Goal: Task Accomplishment & Management: Manage account settings

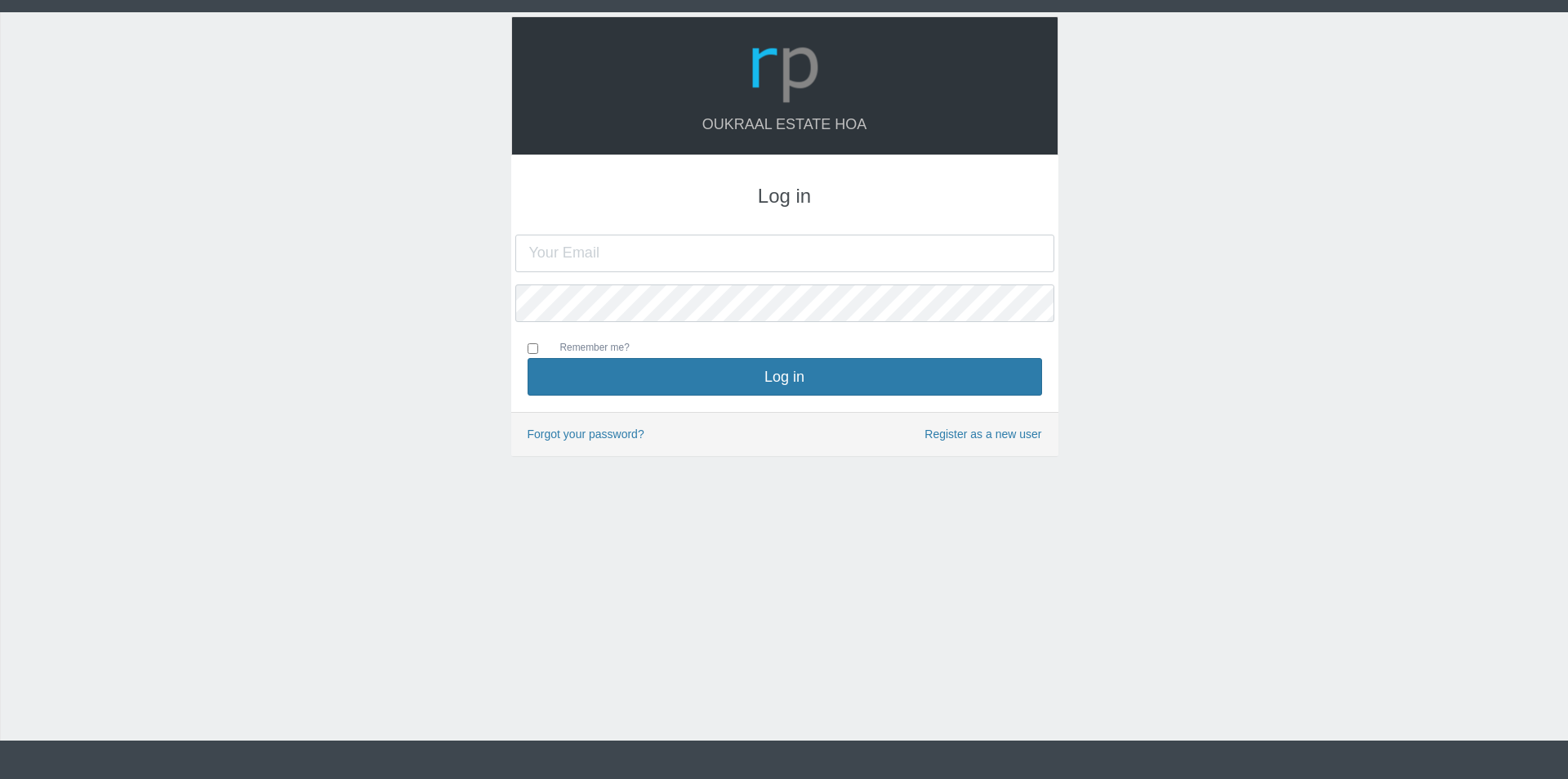
click at [685, 259] on input "text" at bounding box center [785, 253] width 539 height 37
type input "oukraalhoa@gmail.com"
click at [528, 358] on button "Log in" at bounding box center [785, 376] width 515 height 37
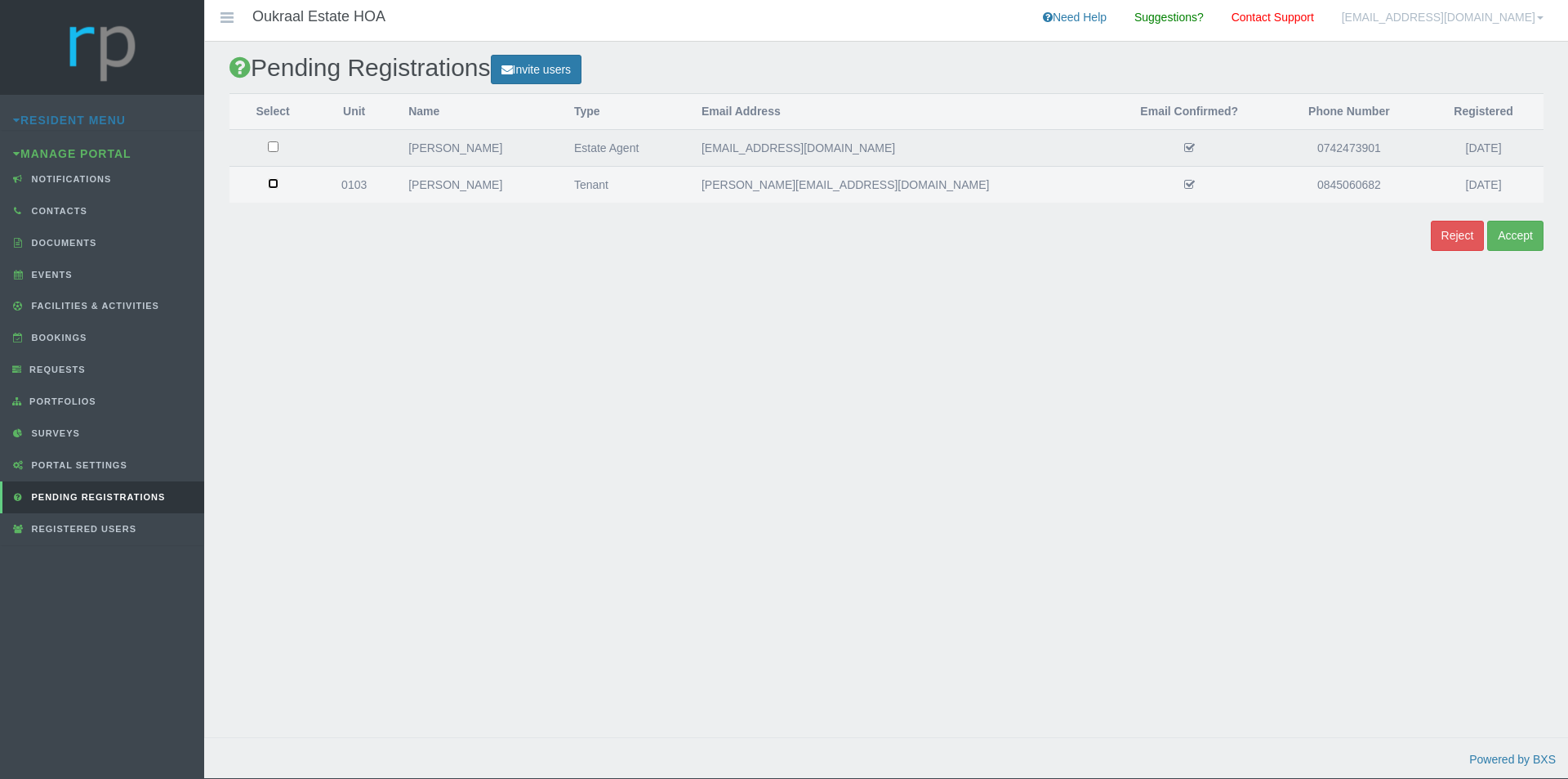
click at [277, 152] on input "checkbox" at bounding box center [273, 147] width 10 height 10
checkbox input "true"
click at [1512, 236] on button "Accept" at bounding box center [1515, 236] width 56 height 30
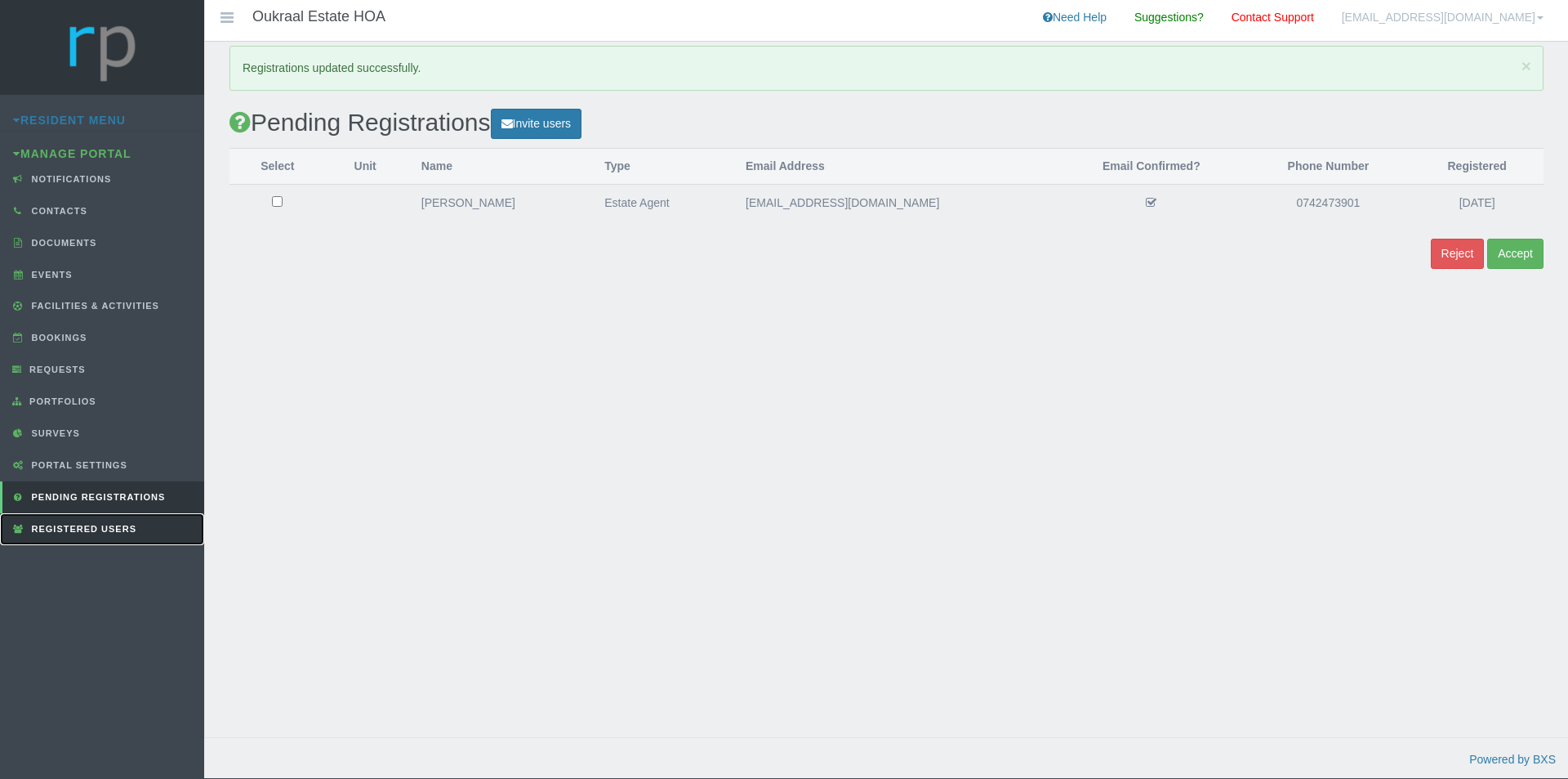
click at [96, 527] on span "Registered Users" at bounding box center [82, 528] width 109 height 10
click at [70, 521] on link "Registered Users" at bounding box center [102, 529] width 204 height 32
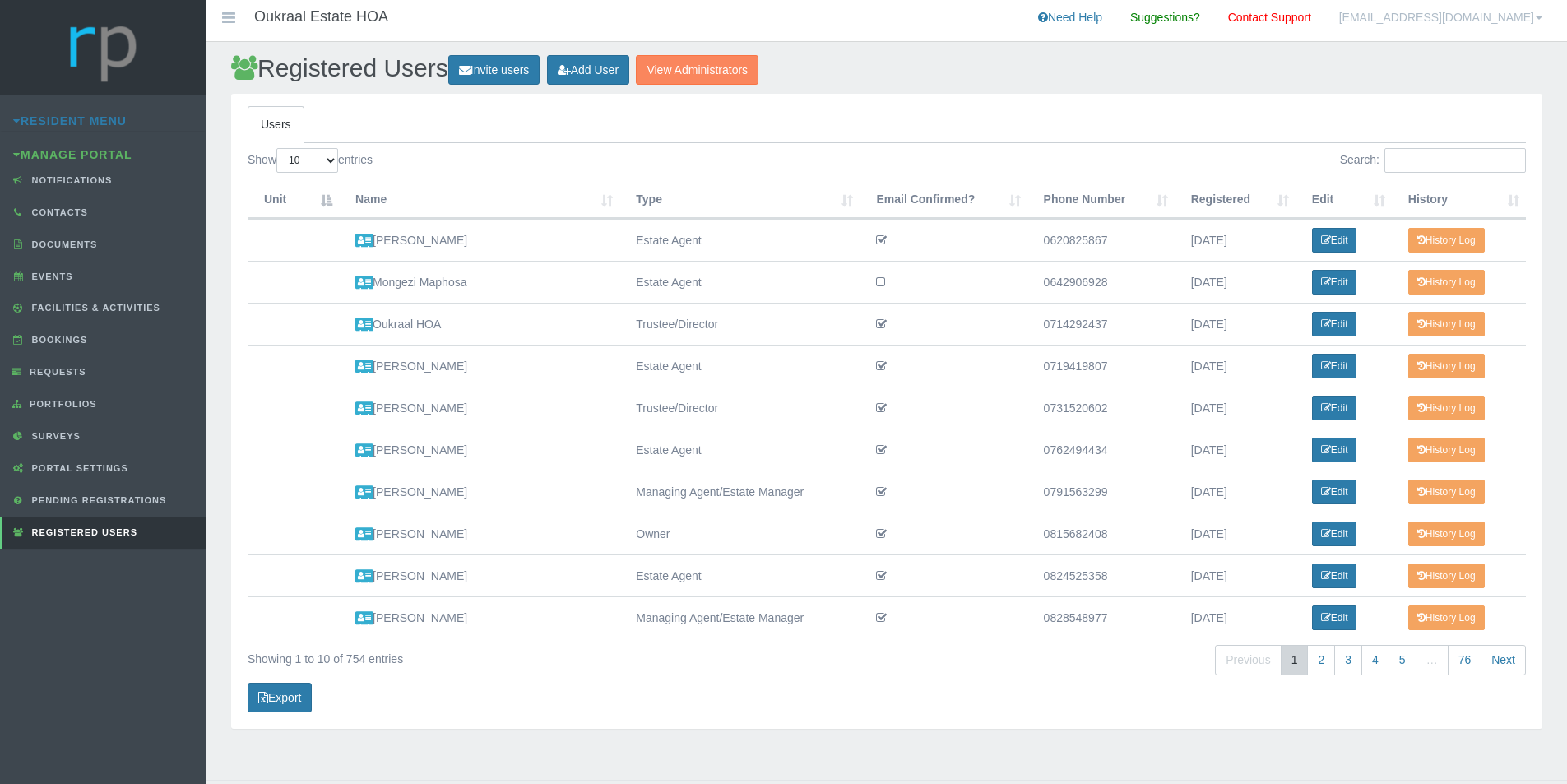
drag, startPoint x: 0, startPoint y: 0, endPoint x: 588, endPoint y: 668, distance: 889.9
click at [587, 668] on div "Showing 1 to 10 of 754 entries Previous 1 2 3 4 5 … 76 Next" at bounding box center [887, 662] width 1303 height 39
click at [1433, 164] on input "Search:" at bounding box center [1456, 160] width 142 height 24
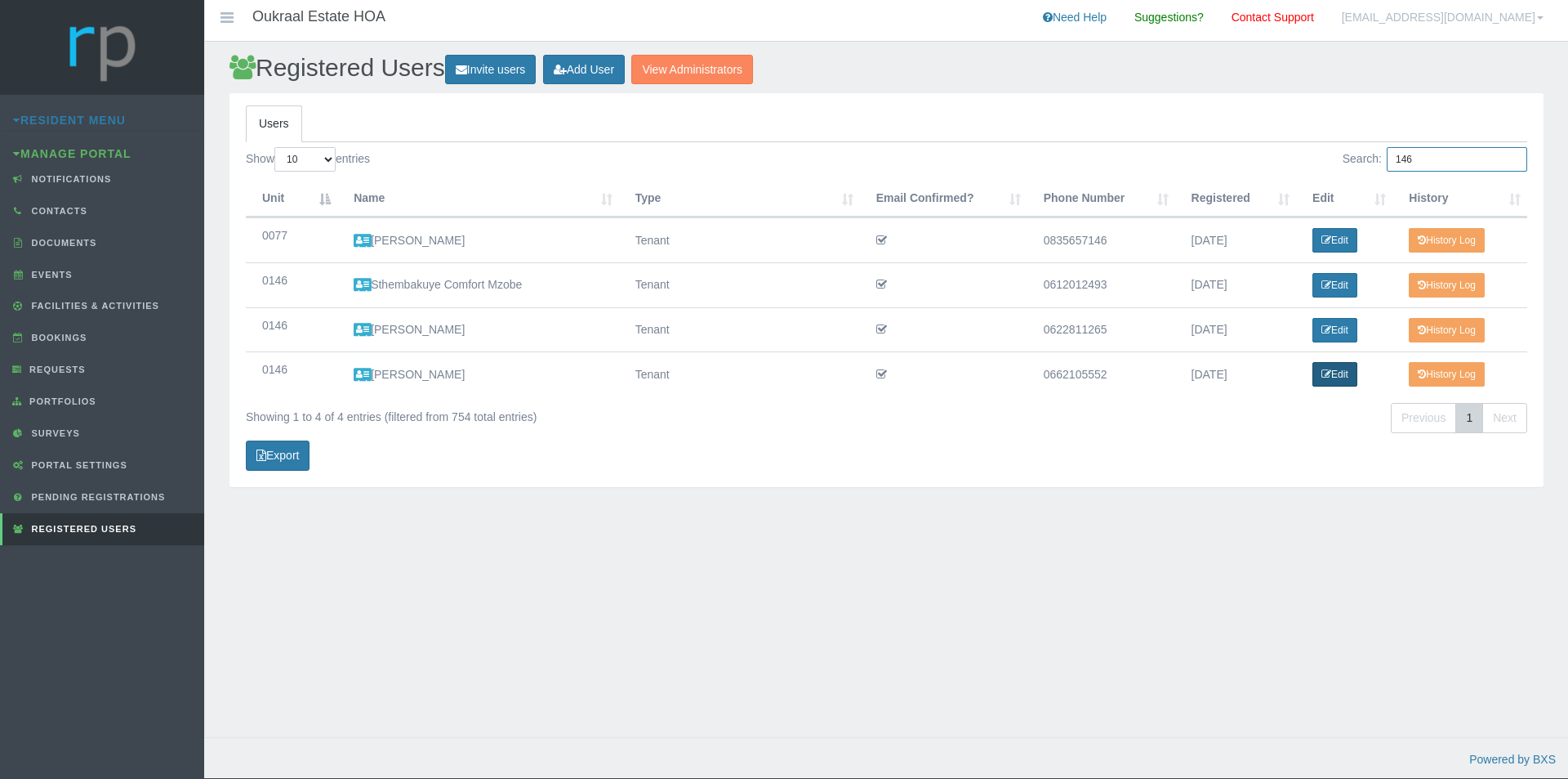
type input "146"
click at [1339, 374] on link "Edit" at bounding box center [1335, 374] width 45 height 24
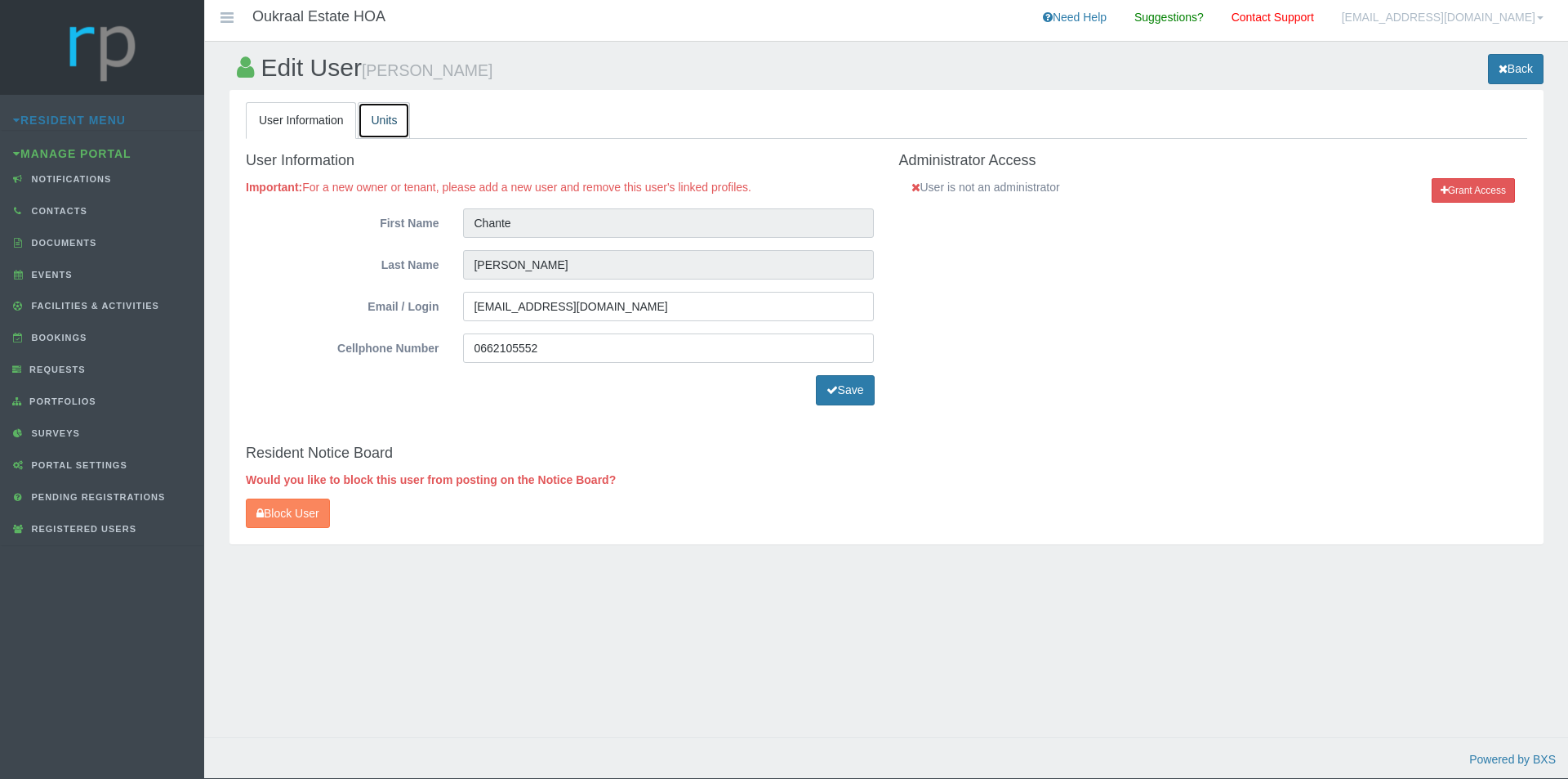
click at [383, 119] on link "Units" at bounding box center [384, 120] width 52 height 37
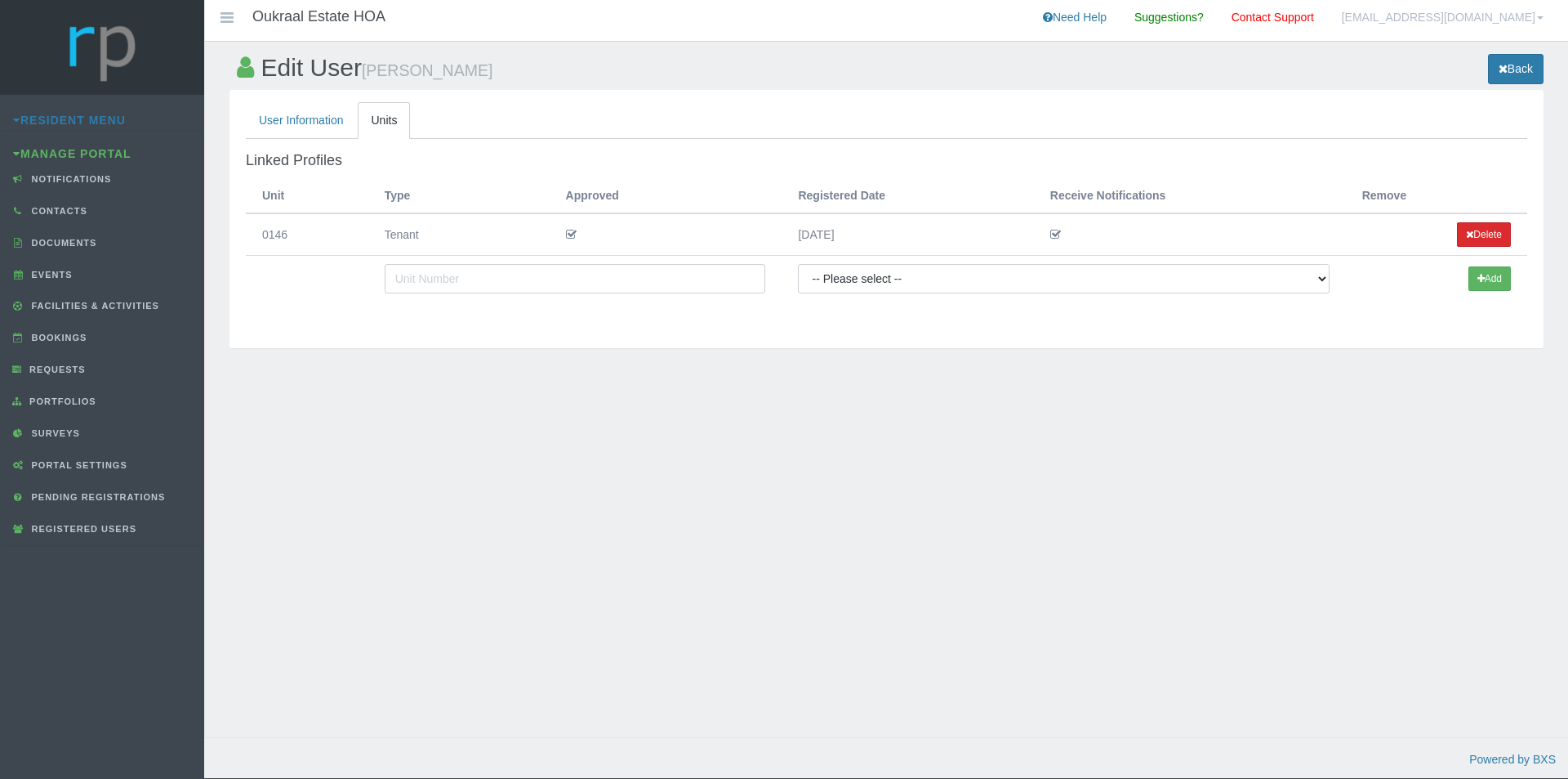
click at [1484, 230] on button "Delete" at bounding box center [1485, 235] width 54 height 24
